Goal: Check status

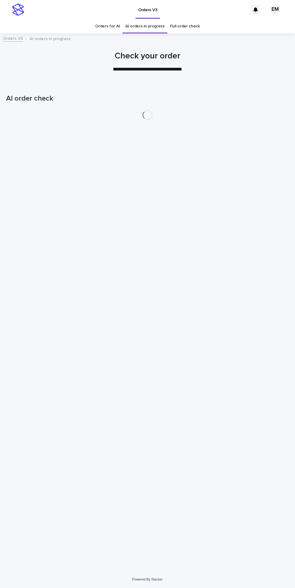
scroll to position [19, 0]
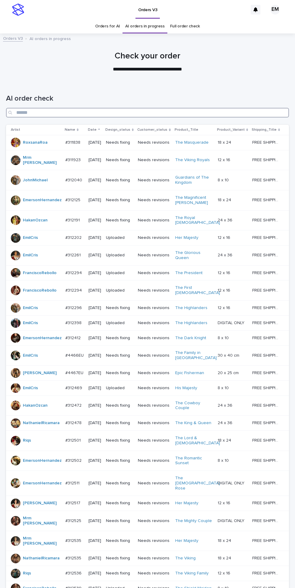
click at [177, 108] on input "Search" at bounding box center [147, 113] width 283 height 10
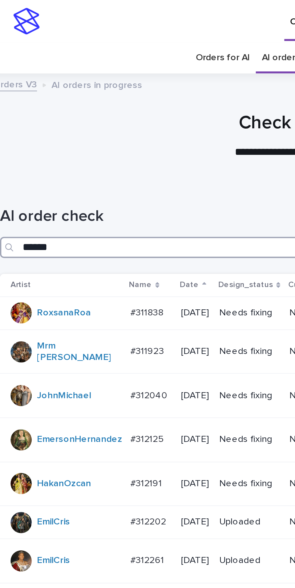
type input "*******"
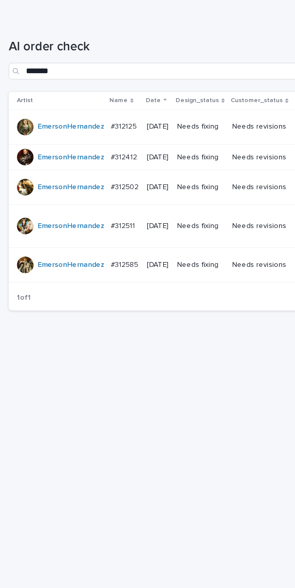
click at [121, 171] on td "Needs fixing" at bounding box center [117, 180] width 32 height 20
